Goal: Task Accomplishment & Management: Manage account settings

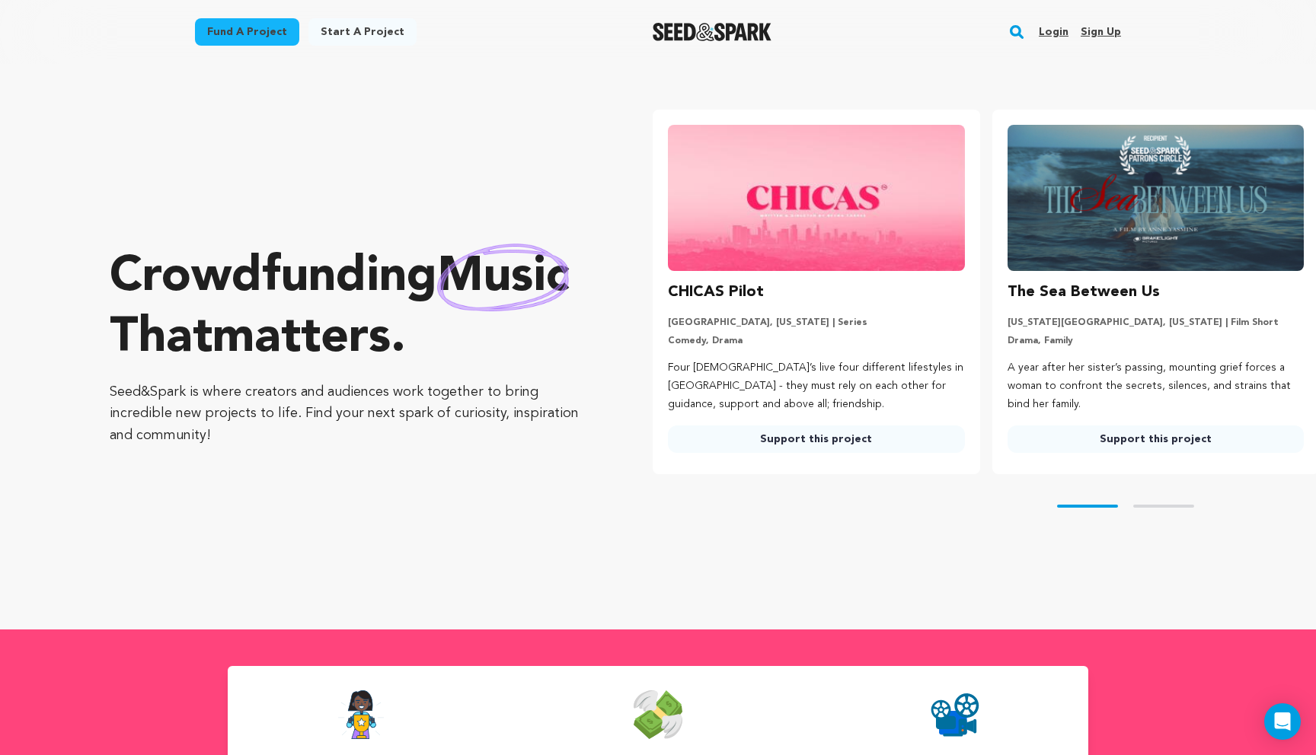
click at [1049, 39] on link "Login" at bounding box center [1054, 32] width 30 height 24
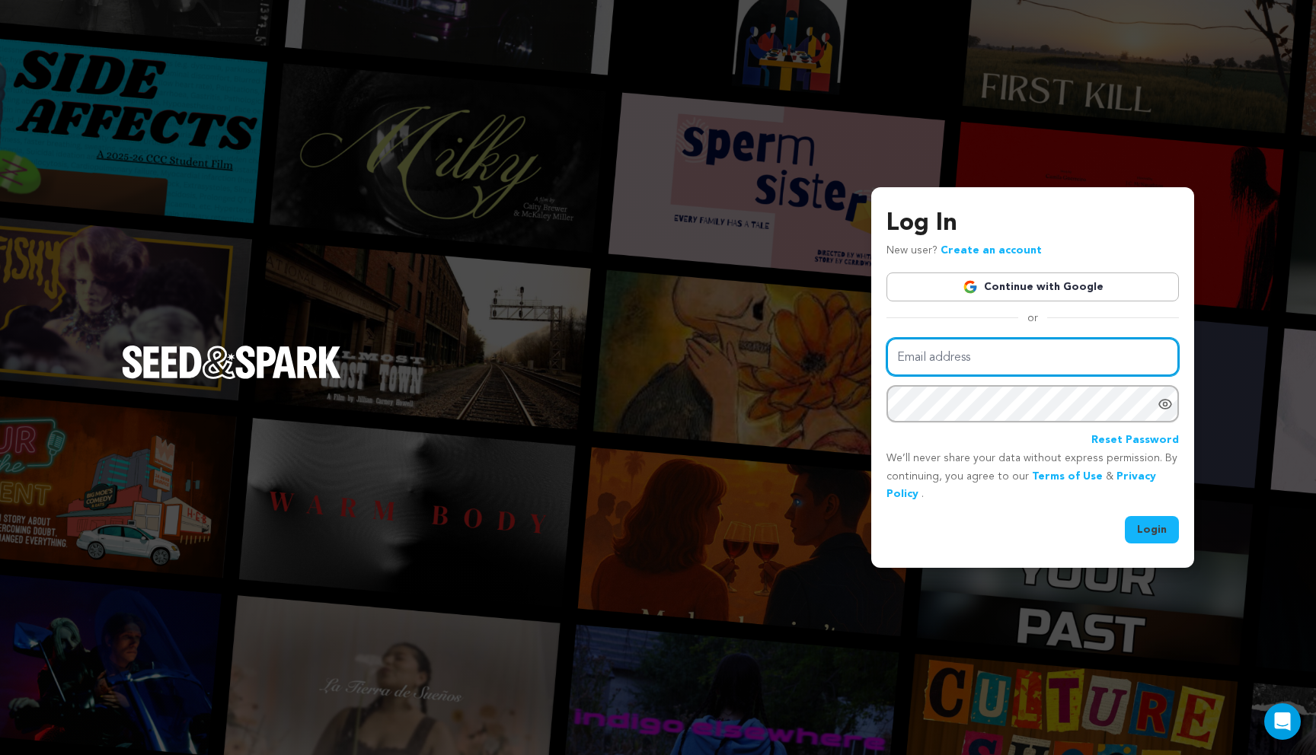
click at [946, 353] on input "Email address" at bounding box center [1032, 357] width 292 height 39
type input "greggriffinworkshard@gmail.com"
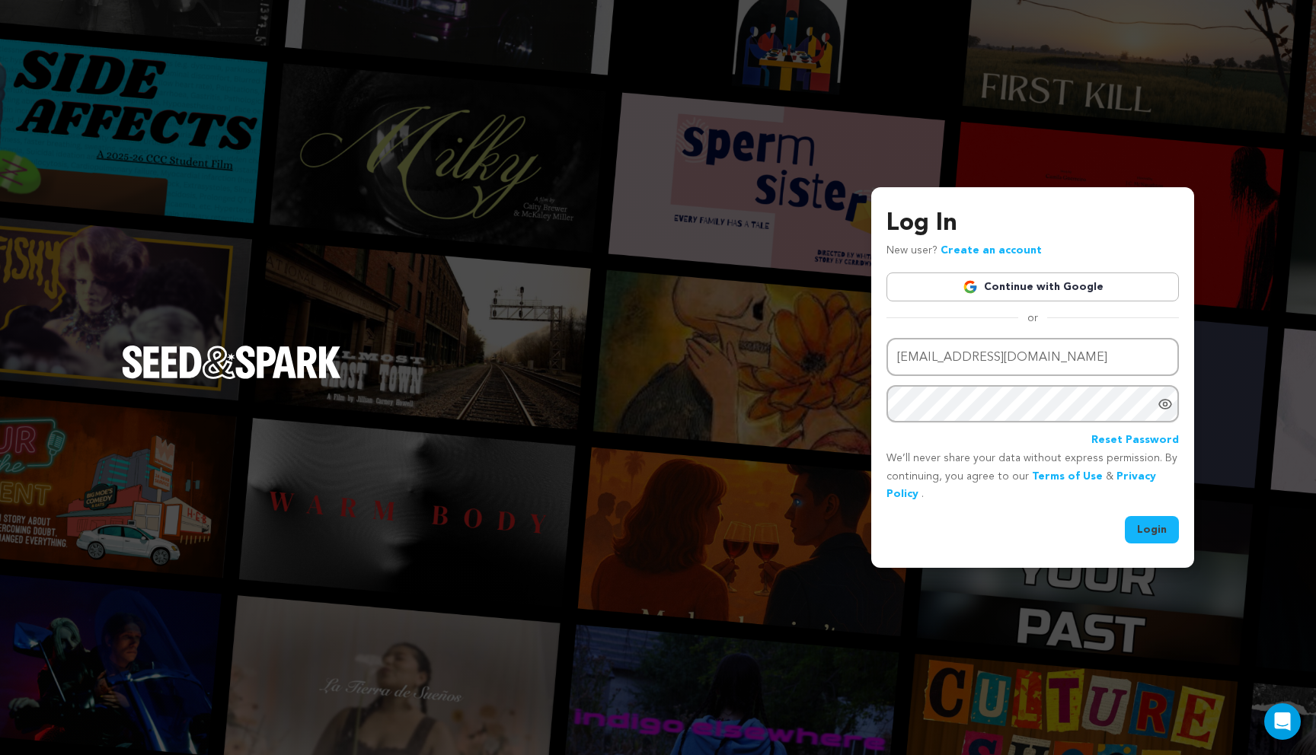
click at [1144, 535] on button "Login" at bounding box center [1152, 529] width 54 height 27
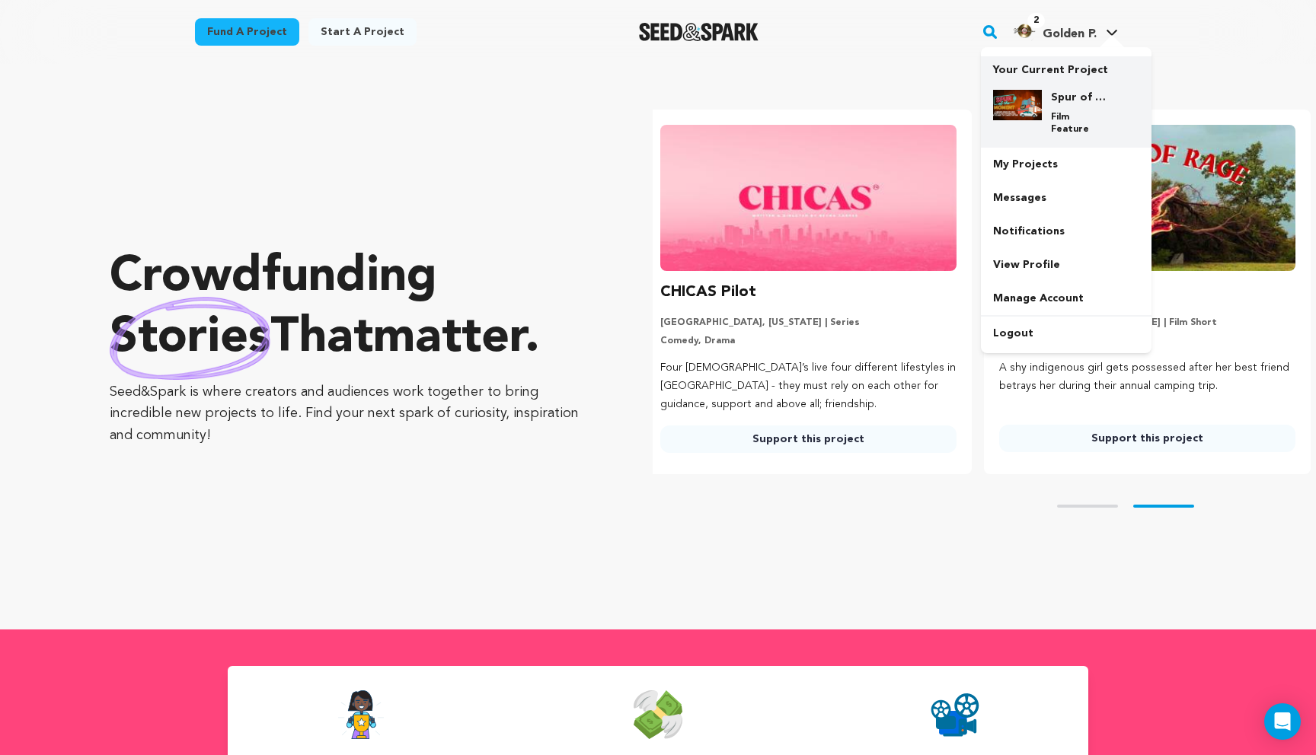
click at [1063, 94] on h4 "Spur of the Moment" at bounding box center [1078, 97] width 55 height 15
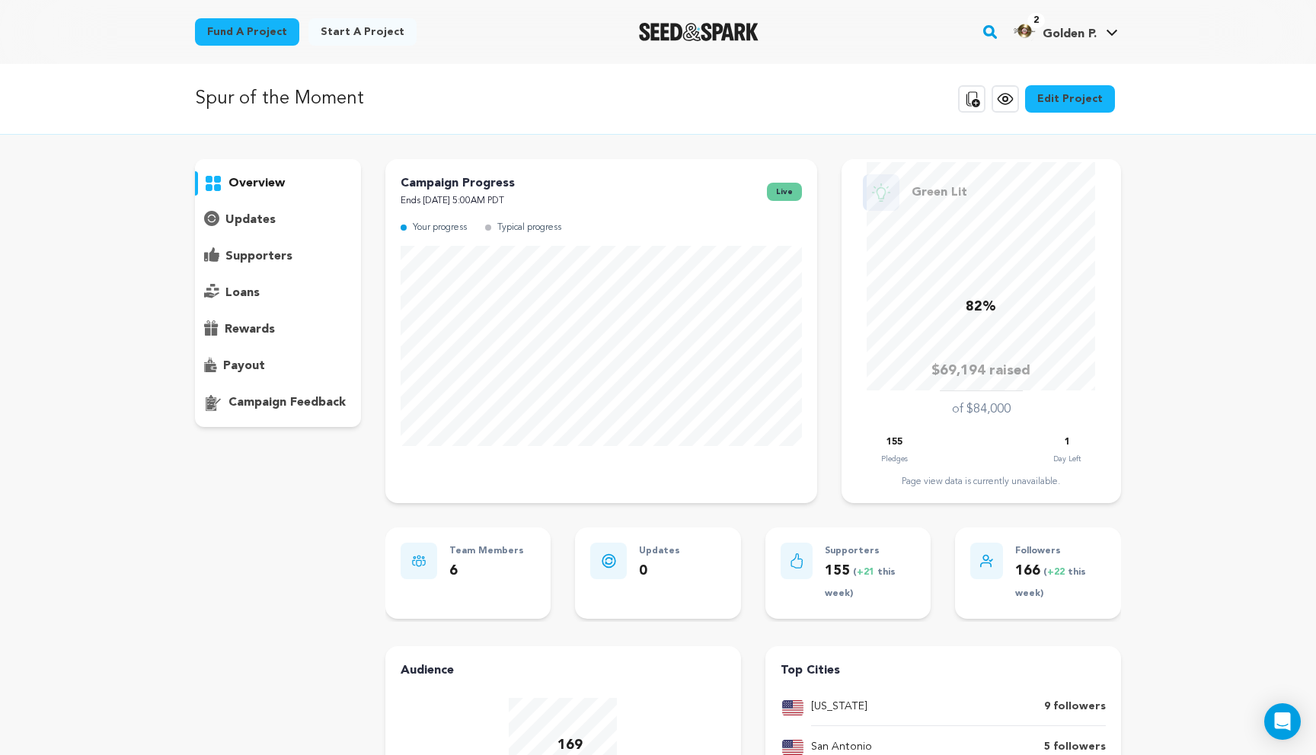
click at [835, 579] on p "155 ( +21 this week)" at bounding box center [870, 583] width 91 height 44
click at [837, 554] on p "Supporters" at bounding box center [870, 552] width 91 height 18
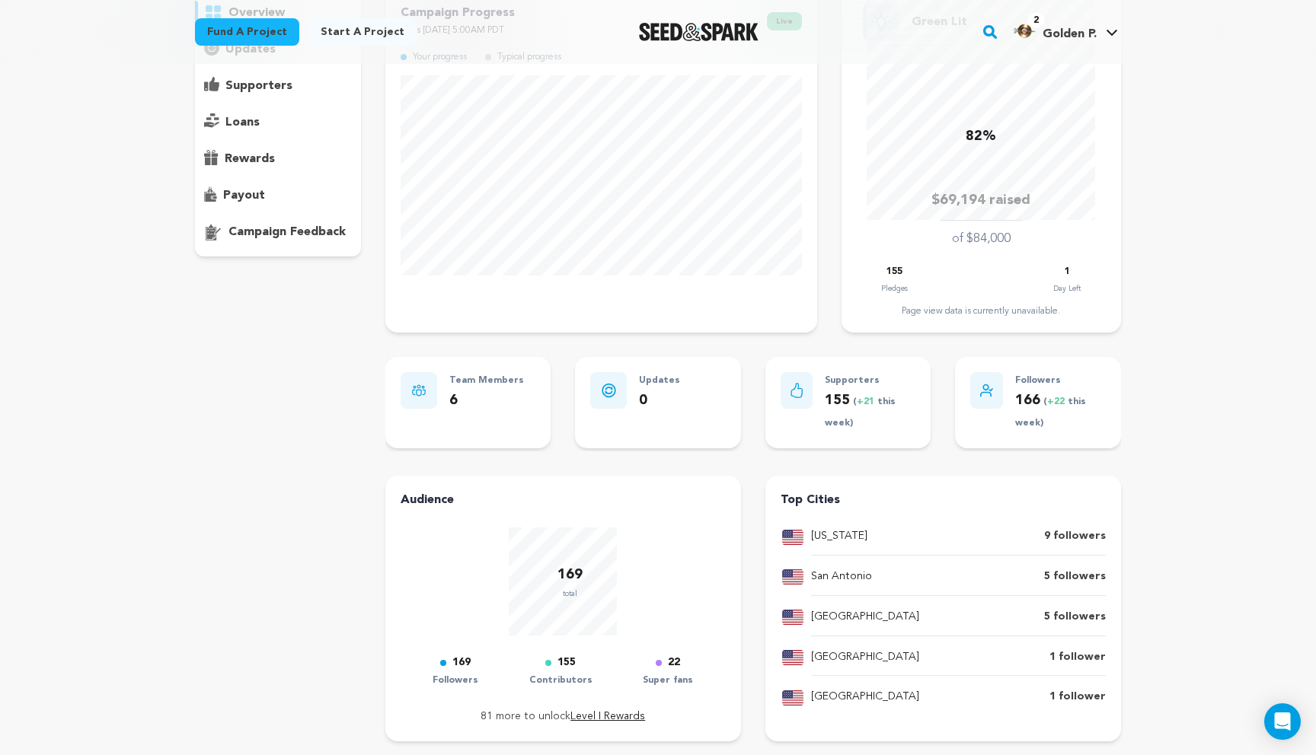
scroll to position [172, 0]
click at [797, 390] on icon at bounding box center [797, 389] width 13 height 15
click at [273, 81] on p "supporters" at bounding box center [258, 84] width 67 height 18
